Goal: Task Accomplishment & Management: Complete application form

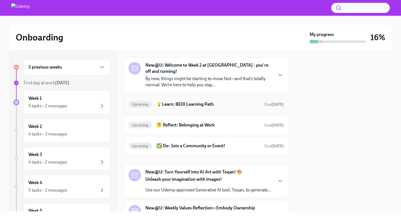
scroll to position [33, 0]
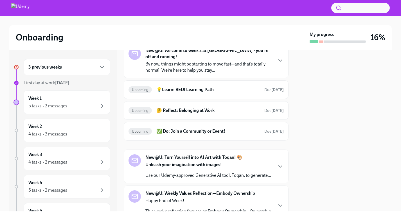
click at [58, 66] on h6 "3 previous weeks" at bounding box center [44, 67] width 33 height 6
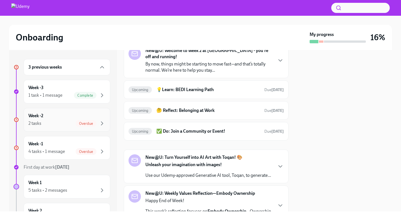
click at [53, 117] on div "Week -2 2 tasks Overdue" at bounding box center [66, 120] width 77 height 14
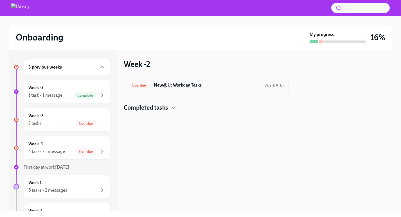
click at [171, 87] on h6 "New@U: Workday Tasks" at bounding box center [207, 85] width 106 height 6
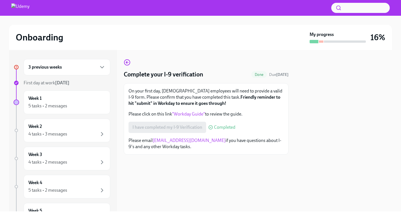
click at [150, 126] on div "I have completed my I-9 Verification Completed" at bounding box center [182, 127] width 107 height 11
click at [219, 131] on div "I have completed my I-9 Verification Completed" at bounding box center [182, 127] width 107 height 11
click at [56, 69] on h6 "3 previous weeks" at bounding box center [44, 67] width 33 height 6
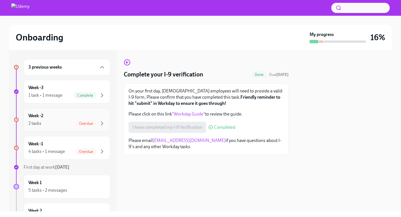
click at [58, 120] on div "2 tasks Overdue" at bounding box center [66, 123] width 77 height 7
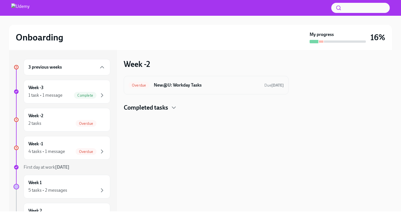
click at [203, 86] on h6 "New@U: Workday Tasks" at bounding box center [207, 85] width 106 height 6
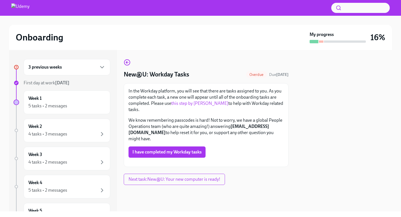
scroll to position [22, 0]
click at [62, 104] on div "5 tasks • 2 messages" at bounding box center [47, 106] width 39 height 6
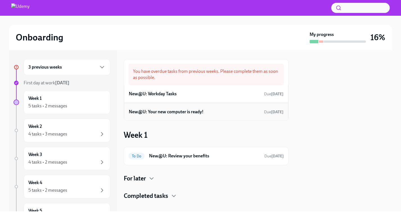
scroll to position [7, 0]
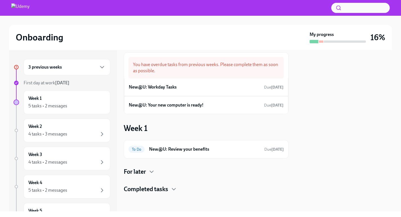
click at [66, 71] on div "3 previous weeks" at bounding box center [67, 67] width 87 height 16
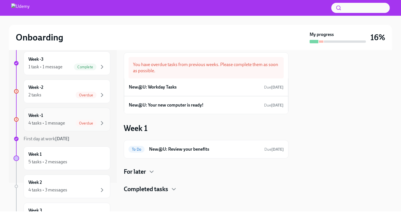
scroll to position [29, 0]
click at [60, 157] on div "Week 1 5 tasks • 2 messages" at bounding box center [66, 158] width 77 height 14
click at [68, 163] on div "5 tasks • 2 messages" at bounding box center [66, 161] width 77 height 7
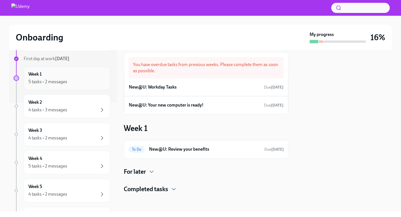
scroll to position [112, 0]
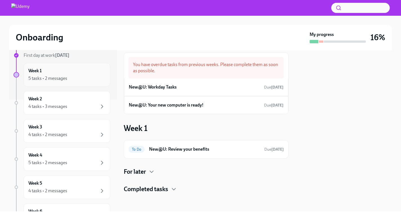
click at [71, 74] on div "Week 1 5 tasks • 2 messages" at bounding box center [66, 75] width 77 height 14
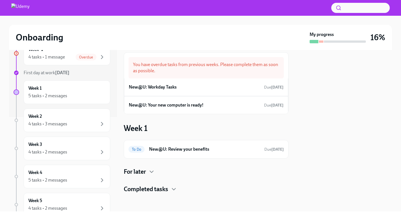
scroll to position [7, 0]
